Goal: Connect with others: Participate in discussion

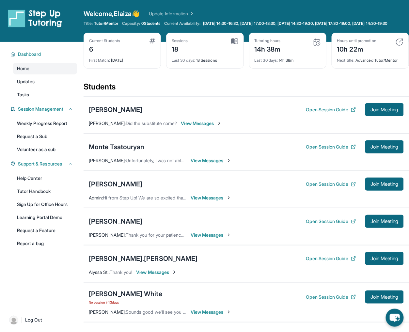
click at [394, 82] on div "Current Students 6 First Match : [DATE] Sessions 18 Last 30 days : 18 Sessions …" at bounding box center [247, 57] width 326 height 49
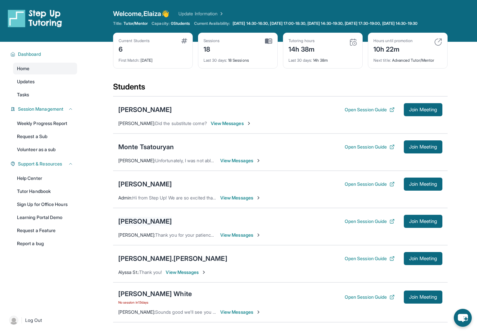
click at [145, 225] on div "[PERSON_NAME]" at bounding box center [145, 221] width 54 height 9
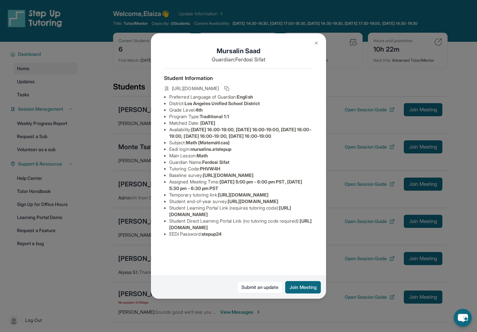
click at [314, 40] on button at bounding box center [316, 43] width 13 height 13
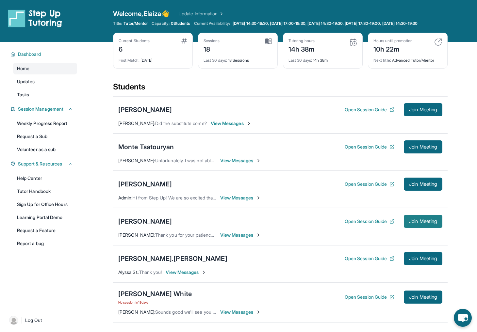
click at [411, 223] on span "Join Meeting" at bounding box center [423, 222] width 28 height 4
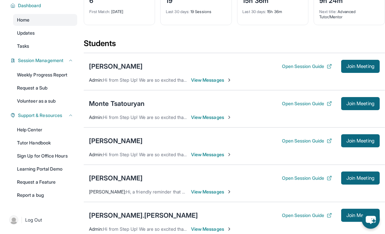
scroll to position [71, 0]
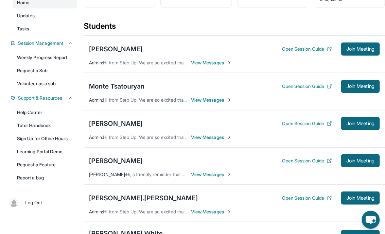
click at [209, 173] on span "View Messages" at bounding box center [211, 174] width 41 height 7
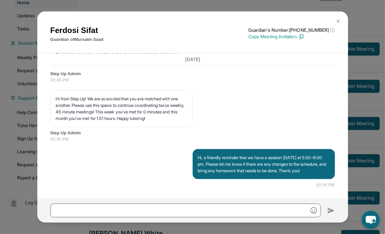
scroll to position [4820, 0]
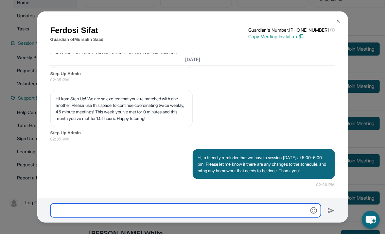
click at [202, 210] on input "text" at bounding box center [185, 211] width 270 height 14
type input "*"
type input "**********"
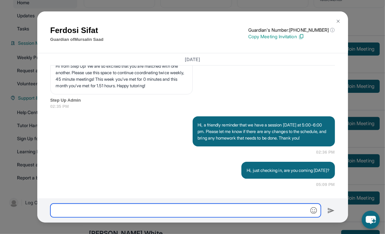
scroll to position [4853, 0]
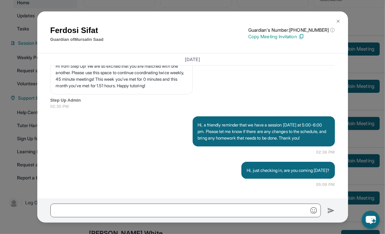
click at [339, 23] on img at bounding box center [337, 21] width 5 height 5
